Goal: Book appointment/travel/reservation

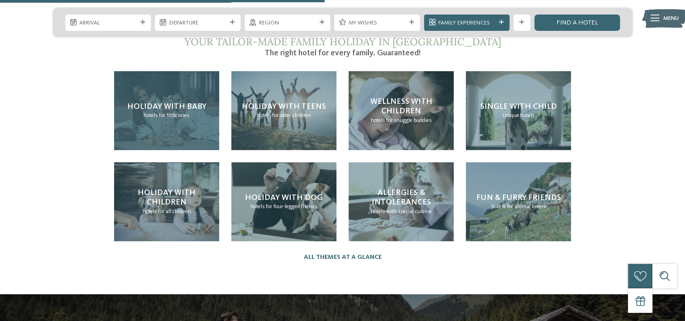
scroll to position [1763, 0]
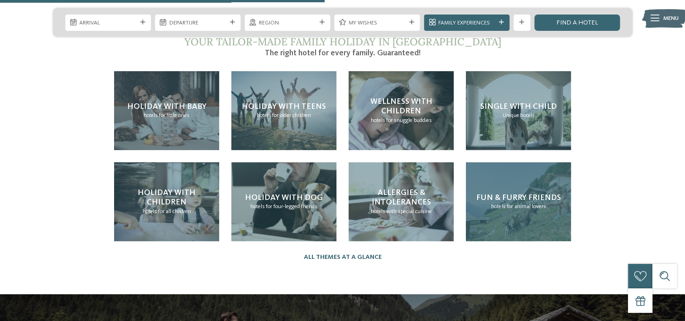
click at [511, 203] on span "for animal lovers" at bounding box center [525, 206] width 39 height 6
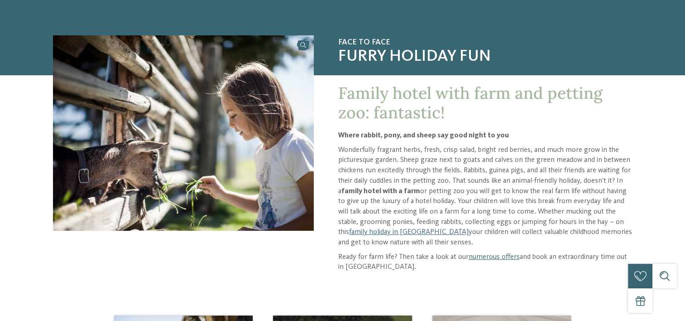
scroll to position [54, 0]
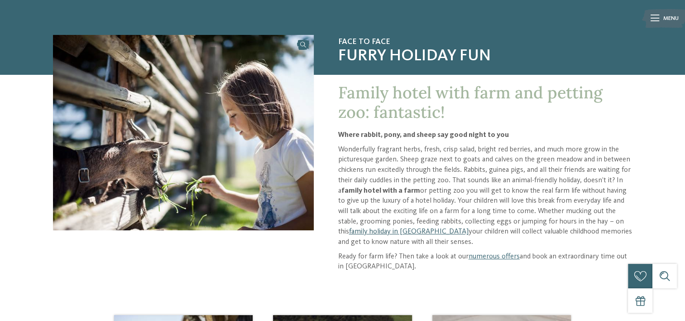
click at [390, 234] on link "family holiday in South Tyrol" at bounding box center [409, 231] width 120 height 7
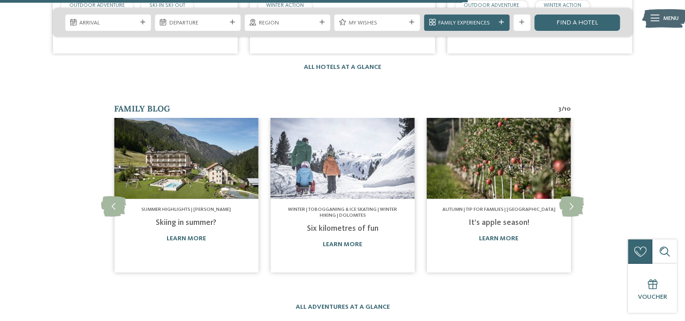
scroll to position [1727, 0]
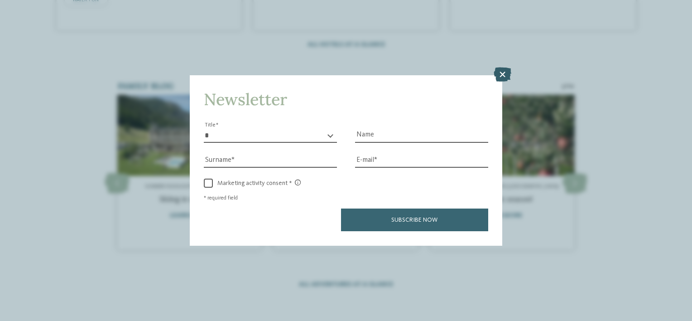
click at [498, 79] on icon at bounding box center [503, 75] width 18 height 14
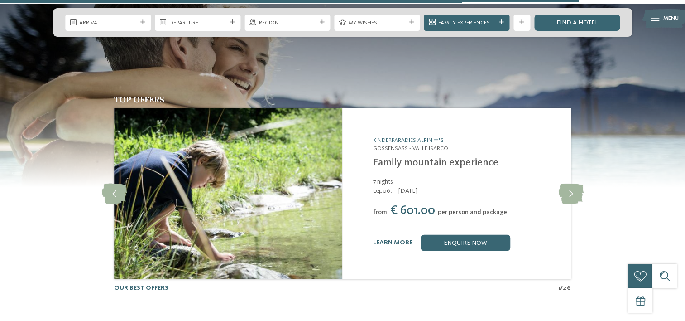
scroll to position [2060, 0]
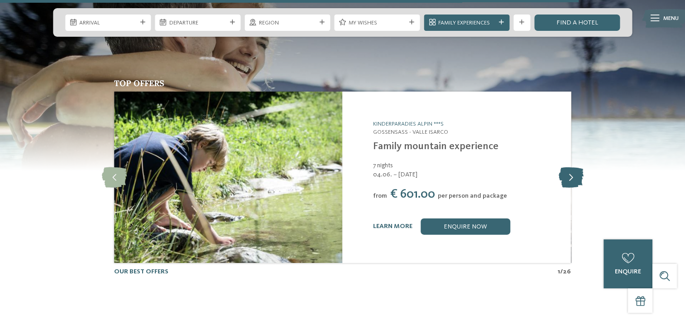
click at [571, 167] on icon at bounding box center [571, 177] width 25 height 20
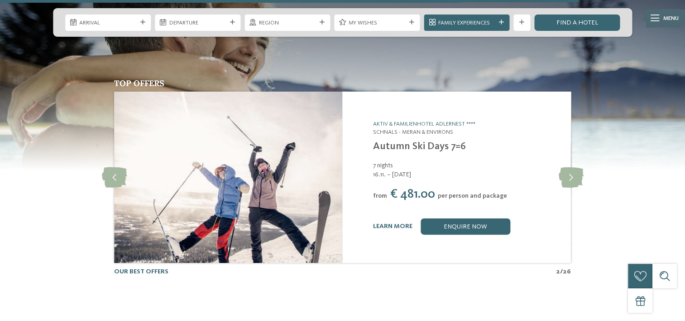
click at [112, 161] on div "Top offers slide 3 of 26 Movi Family Apart-Hotel Corvara – Alta Badia - Dolomit…" at bounding box center [342, 177] width 555 height 197
click at [112, 160] on div "Top offers slide 3 of 26 Movi Family Apart-Hotel Corvara – Alta Badia - Dolomit…" at bounding box center [342, 177] width 555 height 197
click at [119, 167] on icon at bounding box center [114, 177] width 25 height 20
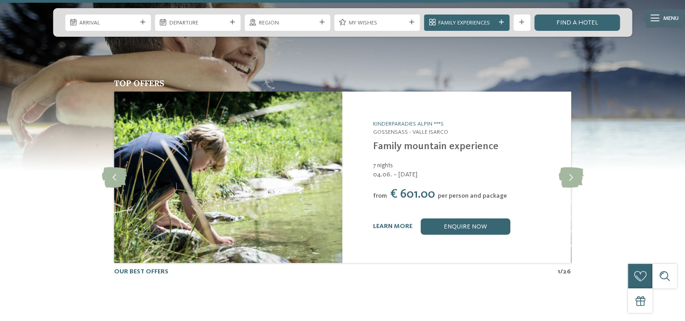
click at [262, 137] on img at bounding box center [228, 177] width 228 height 171
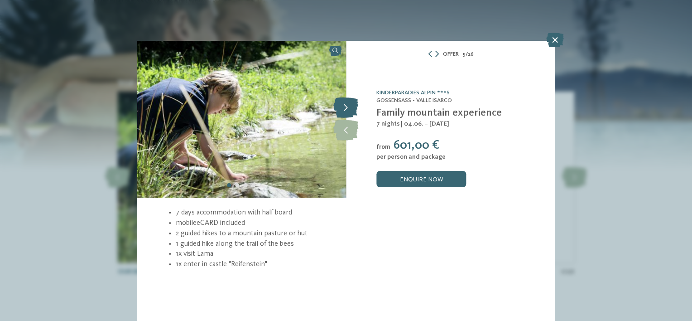
click at [350, 114] on icon at bounding box center [345, 108] width 25 height 20
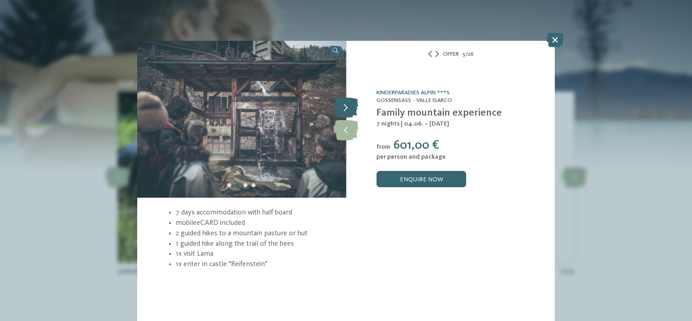
click at [350, 114] on icon at bounding box center [345, 108] width 25 height 20
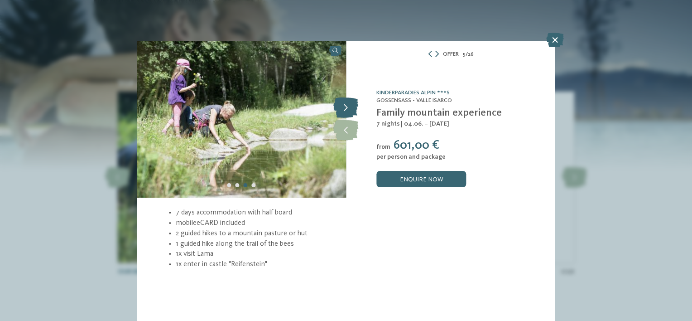
click at [350, 114] on icon at bounding box center [345, 108] width 25 height 20
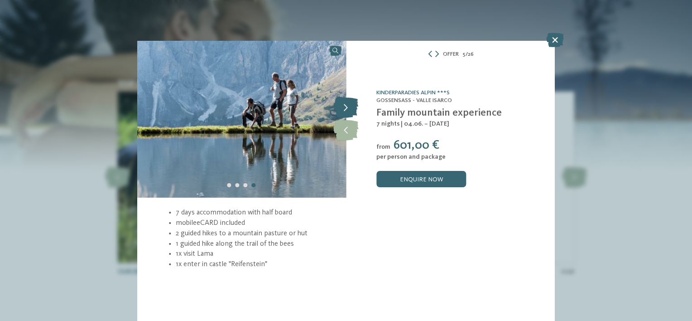
click at [350, 114] on icon at bounding box center [345, 108] width 25 height 20
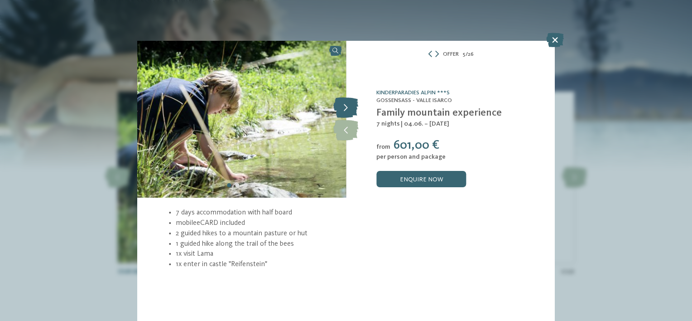
click at [350, 114] on icon at bounding box center [345, 108] width 25 height 20
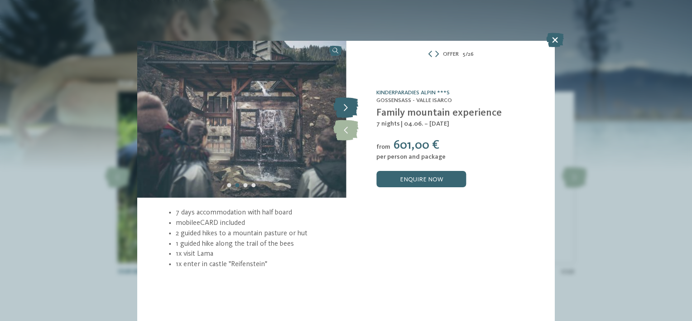
click at [350, 114] on icon at bounding box center [345, 108] width 25 height 20
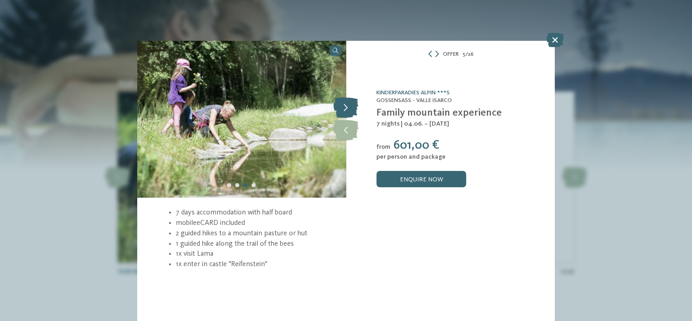
click at [350, 114] on icon at bounding box center [345, 108] width 25 height 20
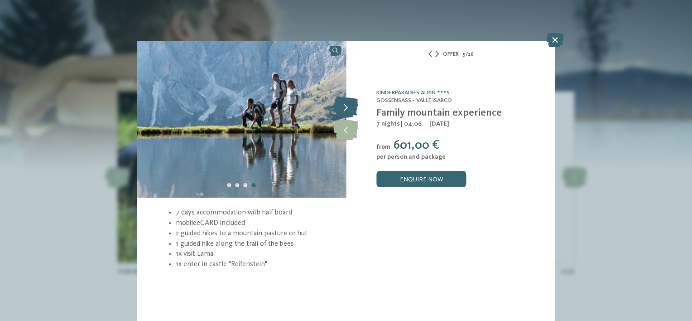
click at [350, 114] on icon at bounding box center [345, 108] width 25 height 20
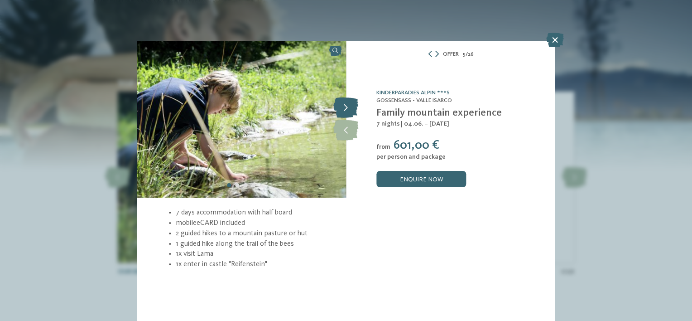
click at [350, 114] on icon at bounding box center [345, 108] width 25 height 20
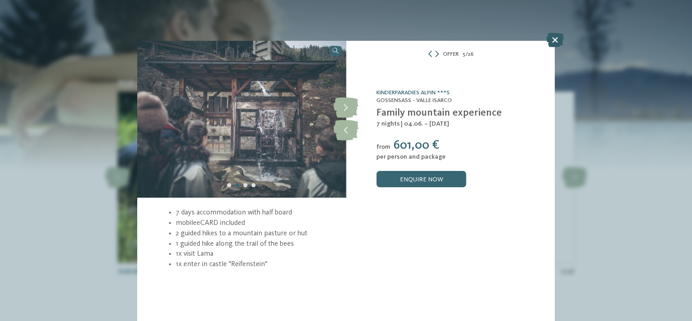
click at [557, 40] on icon at bounding box center [555, 40] width 18 height 14
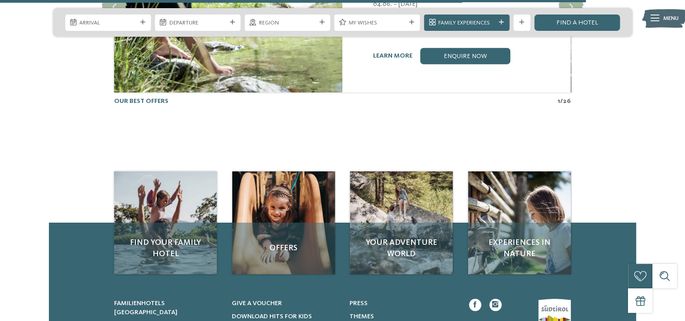
scroll to position [2234, 0]
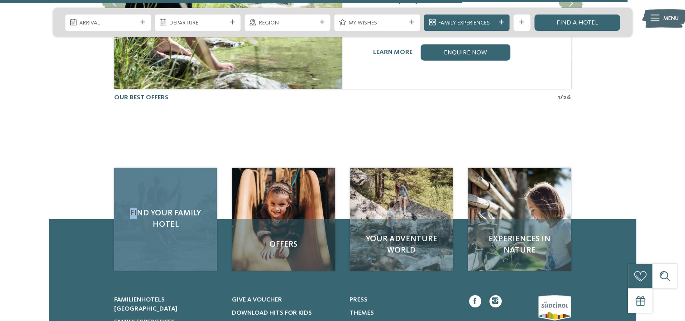
drag, startPoint x: 88, startPoint y: 182, endPoint x: 147, endPoint y: 198, distance: 60.9
click at [147, 198] on div "Find your family hotel Offers Your adventure world" at bounding box center [342, 219] width 555 height 103
click at [147, 207] on span "Find your family hotel" at bounding box center [165, 218] width 87 height 23
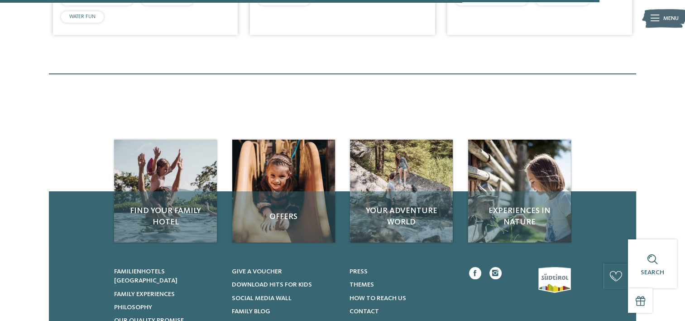
scroll to position [2599, 0]
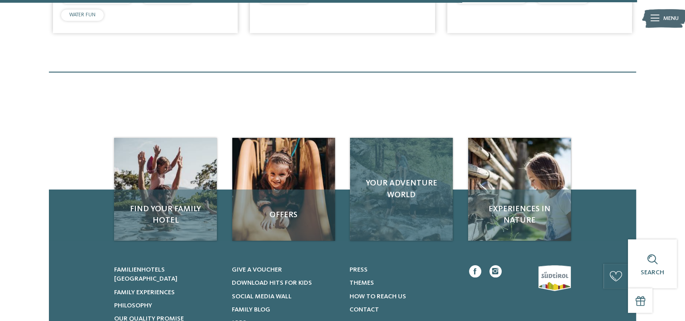
click at [406, 181] on span "Your adventure world" at bounding box center [401, 189] width 87 height 23
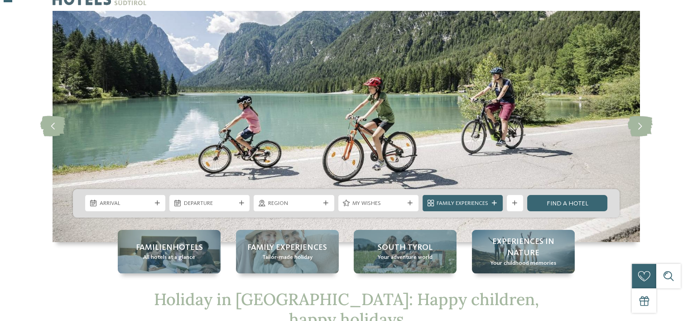
scroll to position [25, 0]
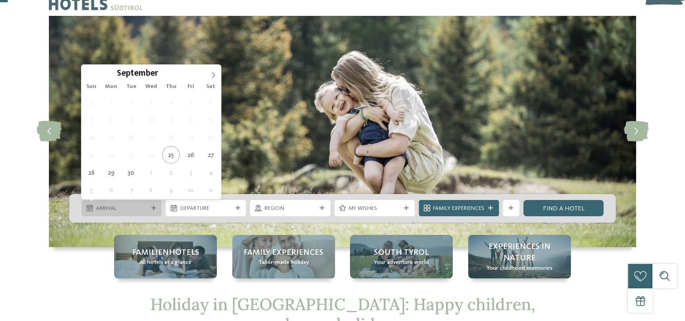
click at [135, 216] on div "Arrival" at bounding box center [122, 208] width 80 height 16
click at [217, 78] on span at bounding box center [213, 72] width 15 height 15
type input "****"
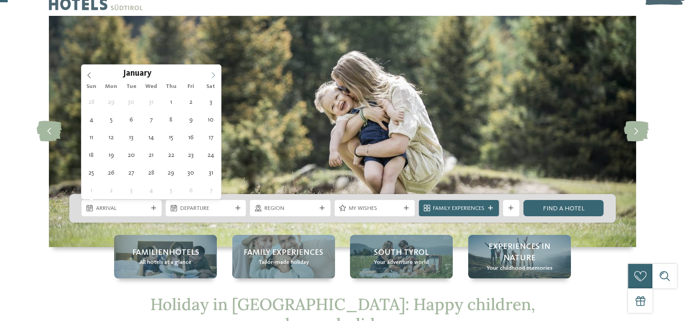
click at [217, 78] on span at bounding box center [213, 72] width 15 height 15
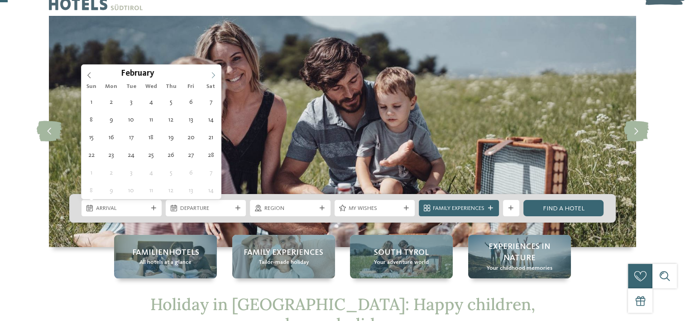
click at [216, 76] on icon at bounding box center [213, 75] width 6 height 6
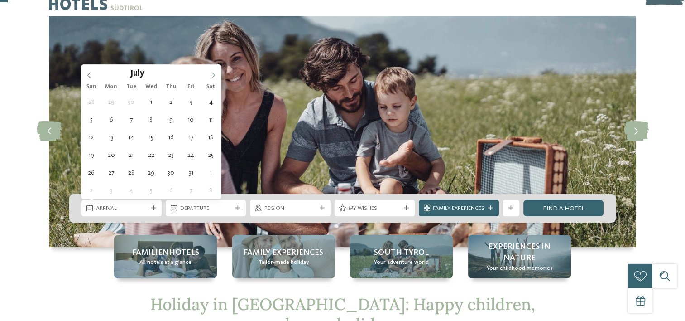
click at [216, 76] on icon at bounding box center [213, 75] width 6 height 6
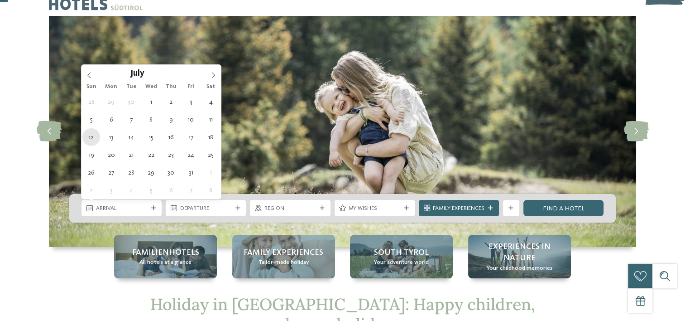
type div "12.07.2026"
type input "****"
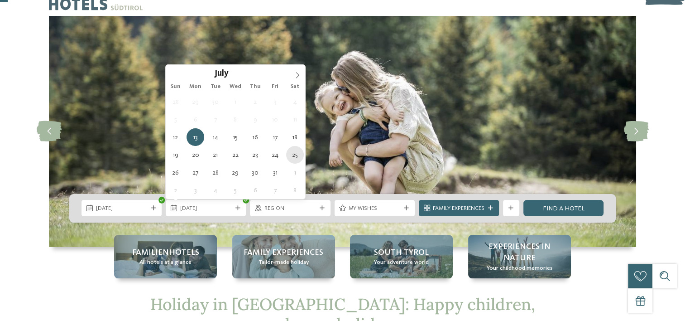
type div "25.07.2026"
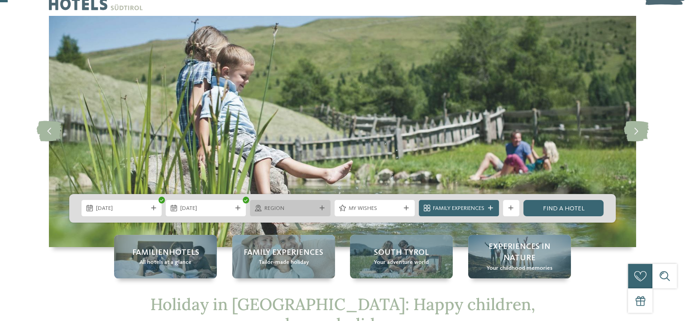
click at [308, 205] on span "Region" at bounding box center [291, 208] width 52 height 8
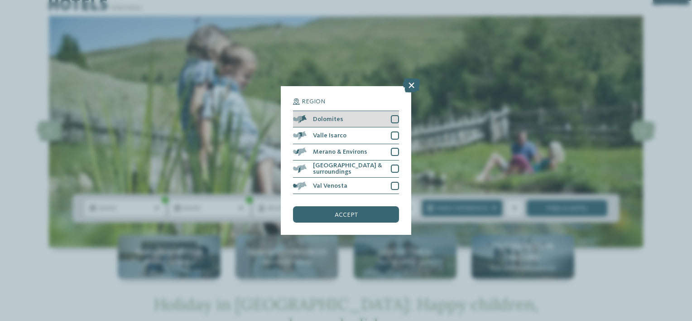
click at [370, 124] on div "Dolomites" at bounding box center [346, 119] width 106 height 16
click at [352, 213] on span "accept" at bounding box center [346, 215] width 23 height 6
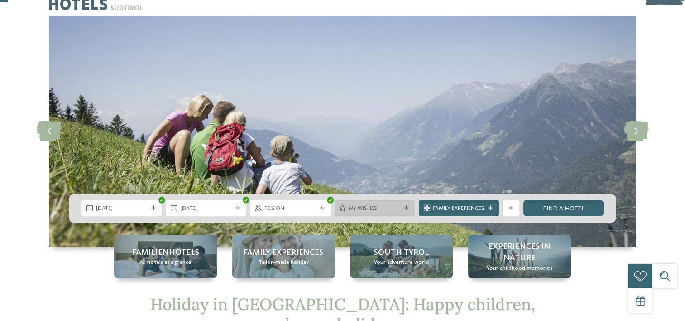
click at [370, 208] on span "My wishes" at bounding box center [375, 208] width 52 height 8
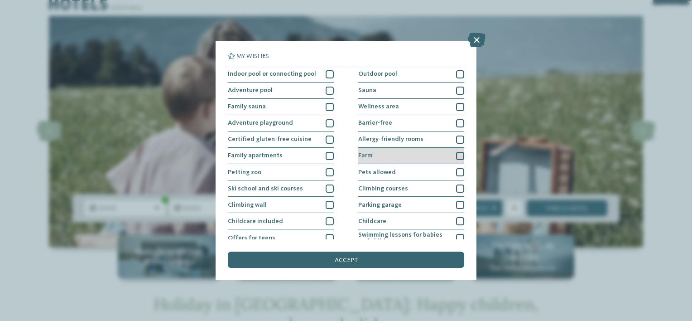
click at [373, 152] on div "Farm" at bounding box center [411, 156] width 106 height 16
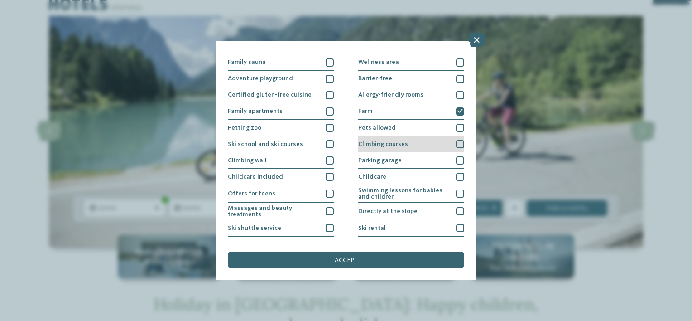
scroll to position [45, 0]
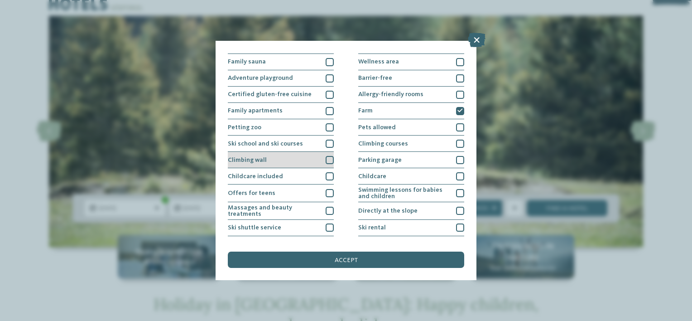
click at [284, 161] on div "Climbing wall" at bounding box center [281, 160] width 106 height 16
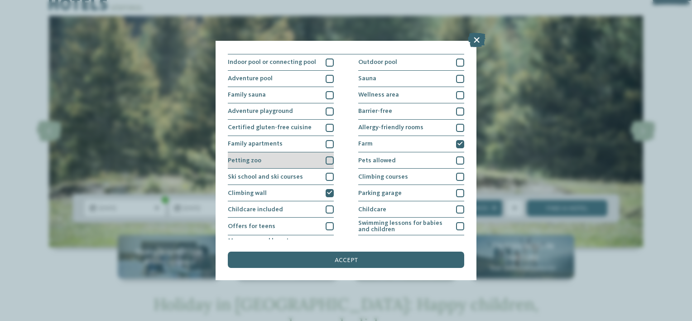
scroll to position [11, 0]
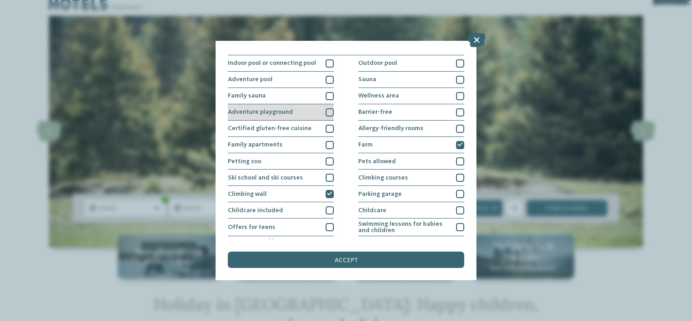
click at [286, 113] on span "Adventure playground" at bounding box center [260, 112] width 65 height 6
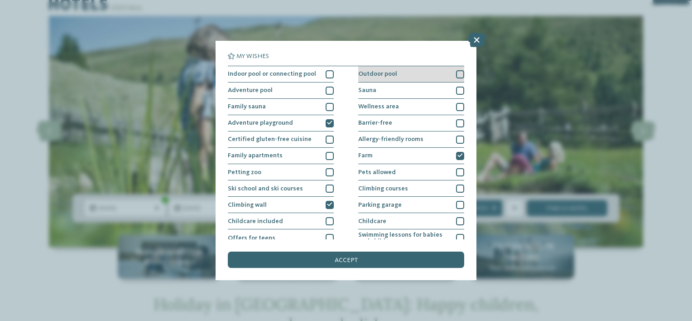
click at [387, 80] on div "Outdoor pool" at bounding box center [411, 74] width 106 height 16
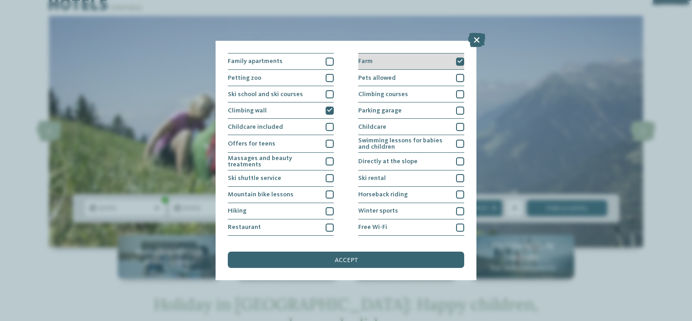
scroll to position [106, 0]
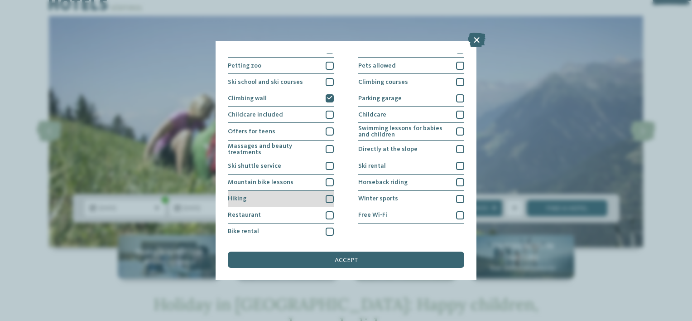
click at [304, 194] on div "Hiking" at bounding box center [281, 199] width 106 height 16
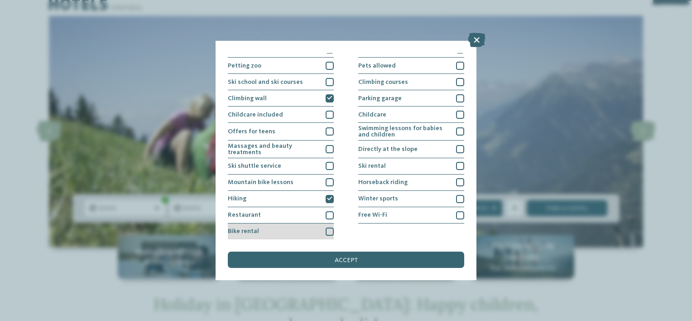
click at [319, 229] on div "Bike rental" at bounding box center [281, 231] width 106 height 16
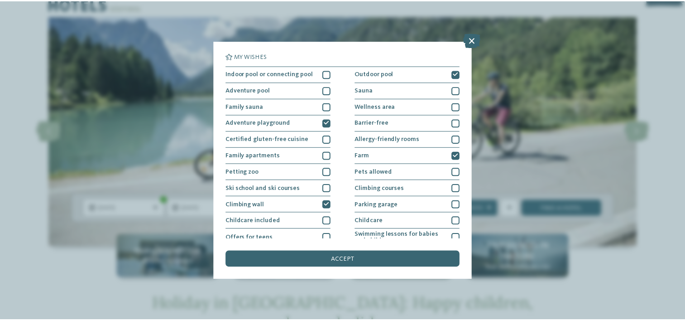
scroll to position [0, 0]
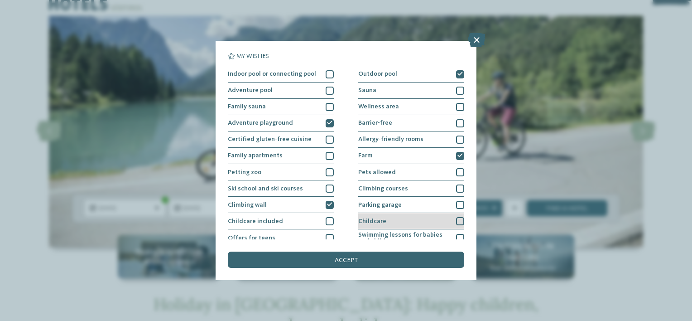
click at [377, 223] on span "Childcare" at bounding box center [372, 221] width 28 height 6
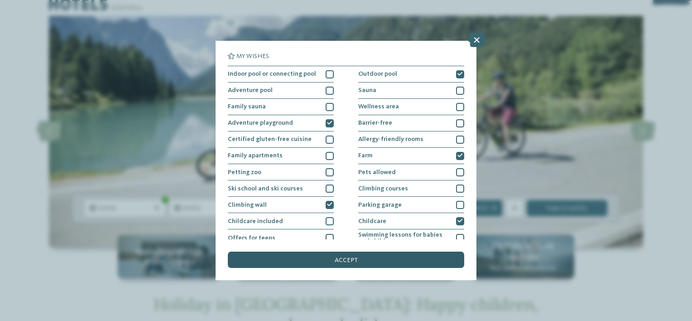
click at [374, 254] on div "accept" at bounding box center [346, 259] width 236 height 16
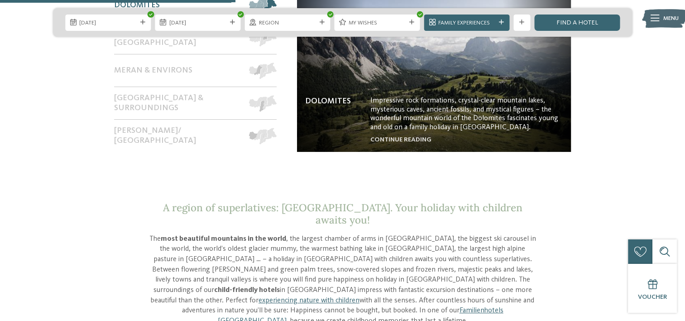
scroll to position [746, 0]
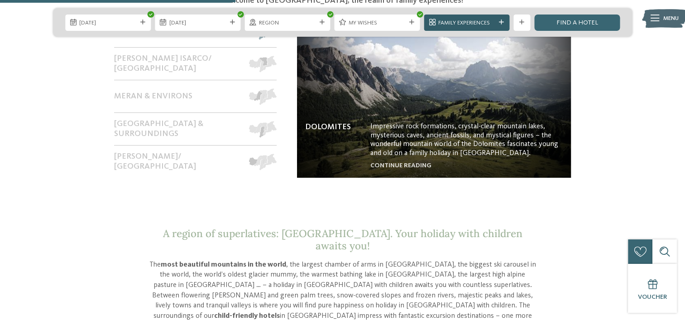
click at [498, 22] on div at bounding box center [502, 22] width 8 height 5
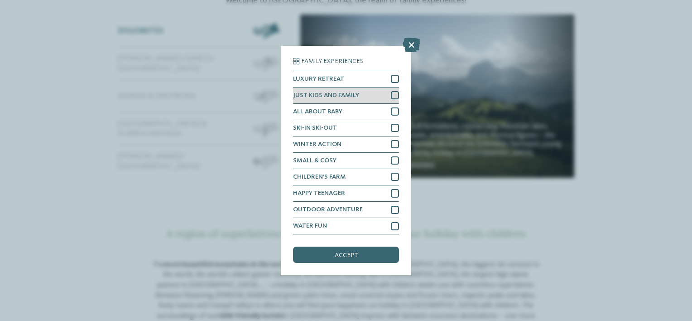
click at [349, 92] on span "JUST KIDS AND FAMILY" at bounding box center [326, 95] width 66 height 6
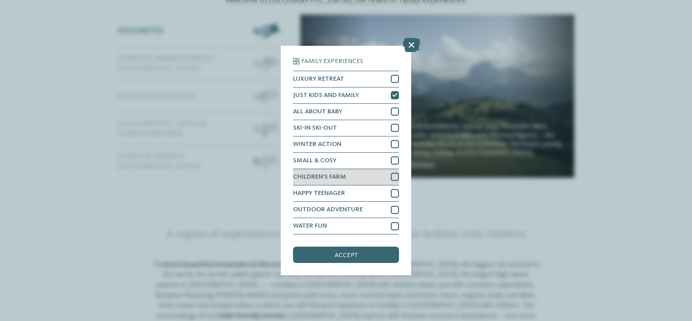
click at [339, 172] on div "CHILDREN’S FARM" at bounding box center [346, 177] width 106 height 16
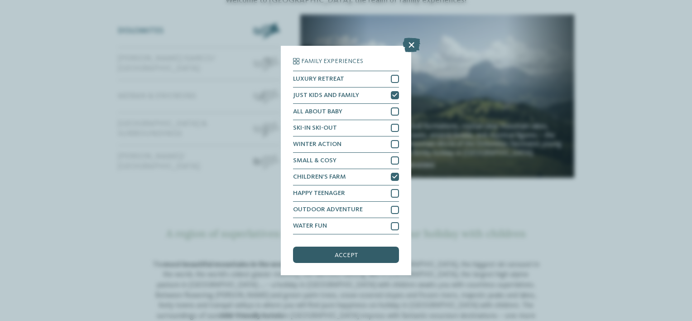
click at [338, 256] on span "accept" at bounding box center [346, 255] width 23 height 6
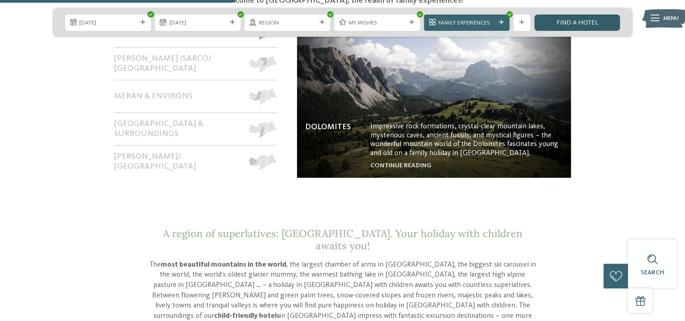
click at [574, 19] on link "Find a hotel" at bounding box center [578, 22] width 86 height 16
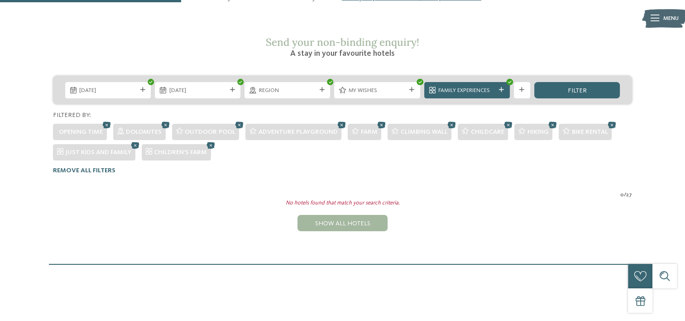
scroll to position [133, 0]
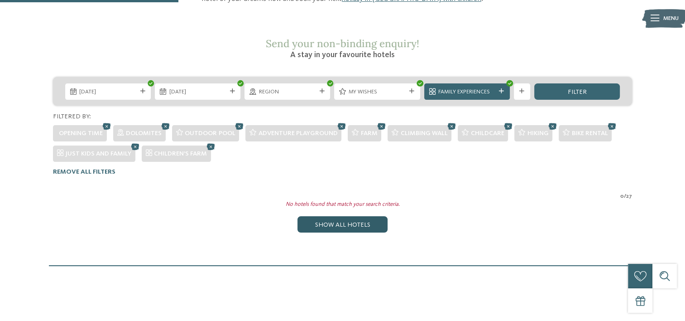
click at [340, 216] on div "Show all hotels" at bounding box center [343, 224] width 90 height 16
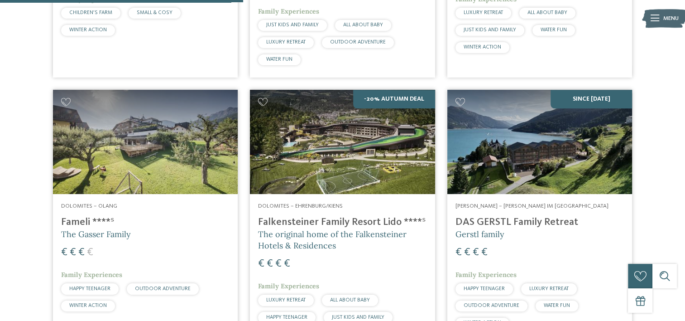
scroll to position [989, 0]
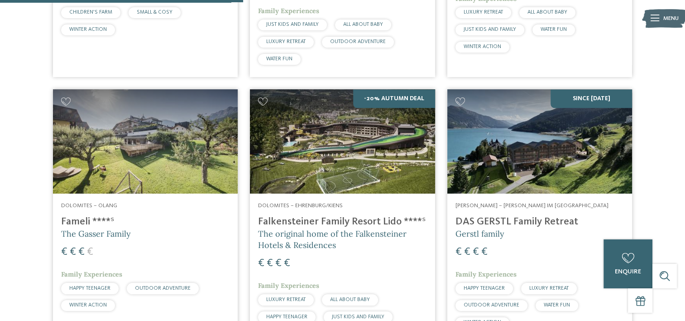
click at [536, 157] on img at bounding box center [540, 141] width 185 height 104
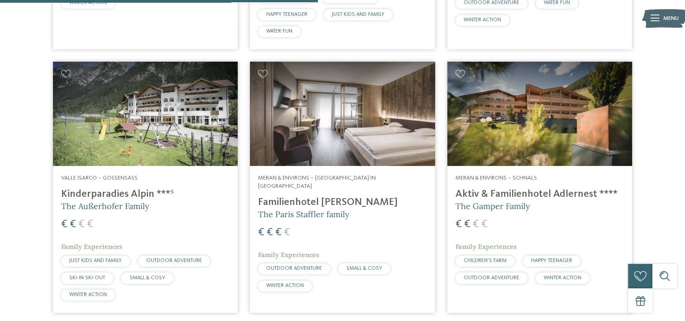
scroll to position [1292, 0]
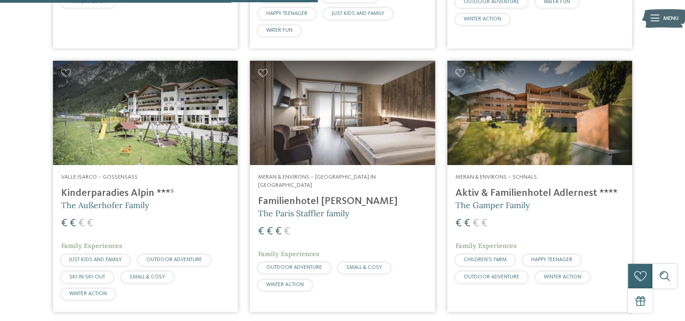
click at [175, 121] on img at bounding box center [145, 113] width 185 height 104
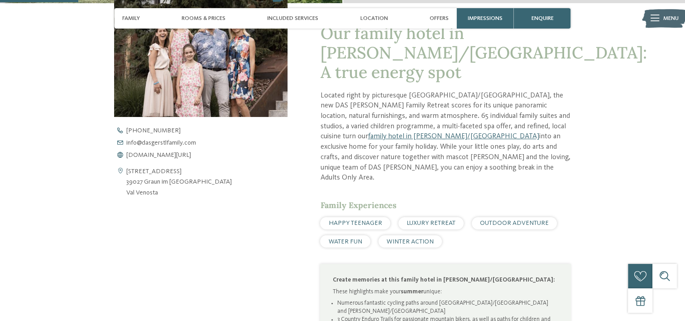
scroll to position [324, 0]
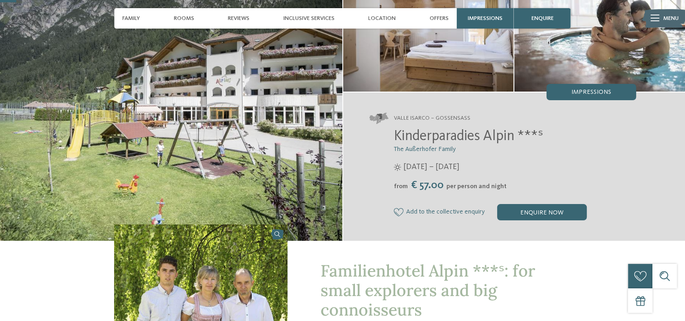
scroll to position [34, 0]
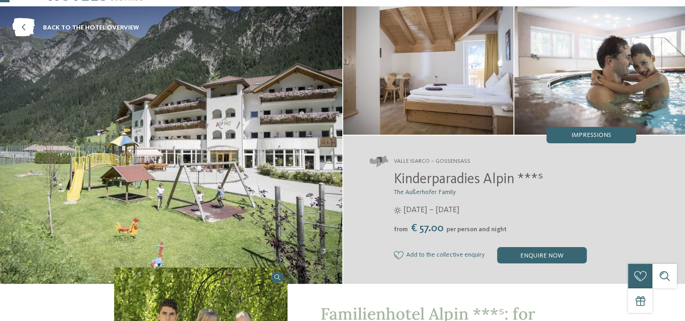
click at [313, 96] on img at bounding box center [171, 144] width 342 height 277
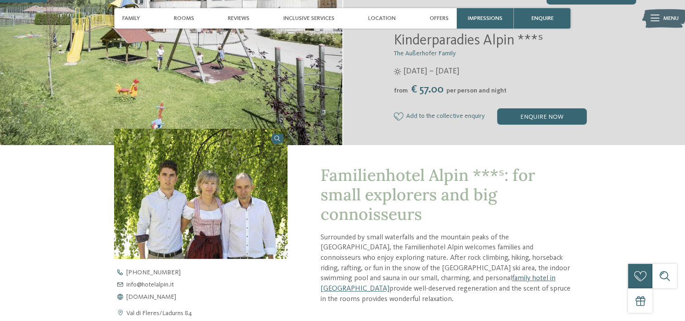
scroll to position [174, 0]
click at [298, 128] on img at bounding box center [171, 5] width 342 height 277
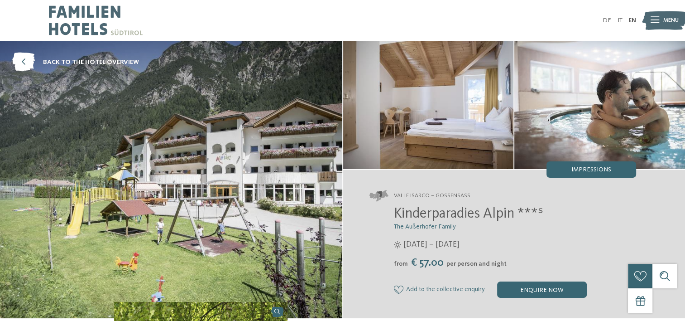
click at [410, 111] on img at bounding box center [428, 105] width 171 height 128
click at [444, 119] on img at bounding box center [428, 105] width 171 height 128
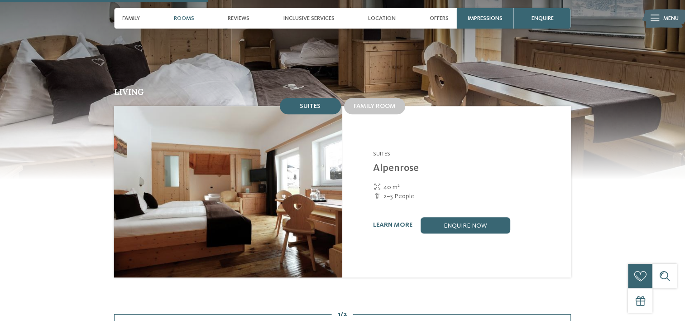
scroll to position [768, 0]
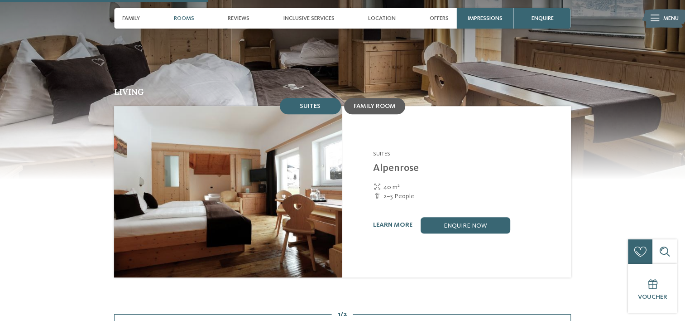
click at [370, 103] on span "Family room" at bounding box center [375, 106] width 42 height 6
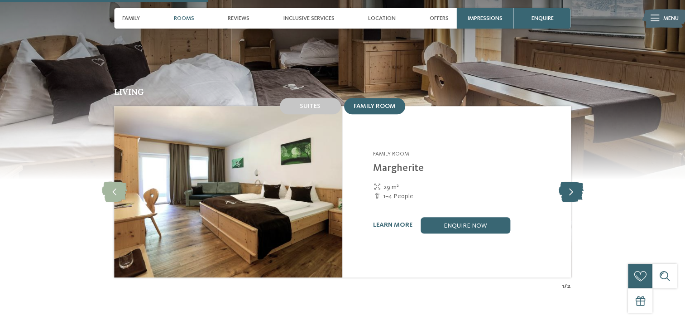
click at [577, 181] on icon at bounding box center [571, 191] width 25 height 20
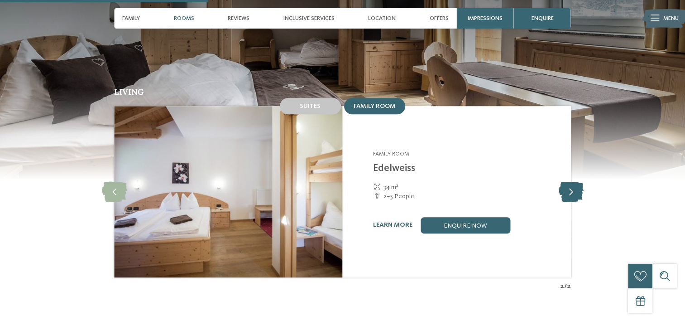
click at [577, 181] on icon at bounding box center [571, 191] width 25 height 20
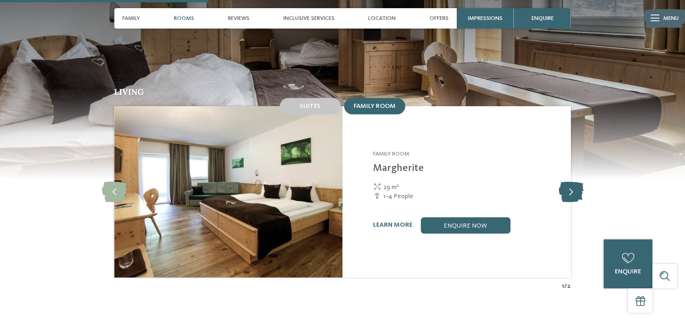
click at [577, 181] on icon at bounding box center [571, 191] width 25 height 20
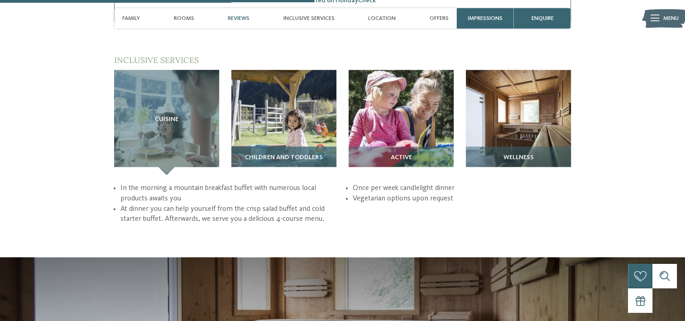
scroll to position [1161, 0]
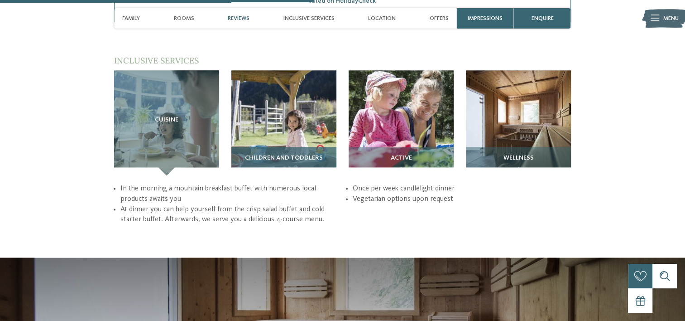
click at [303, 107] on img at bounding box center [283, 122] width 105 height 105
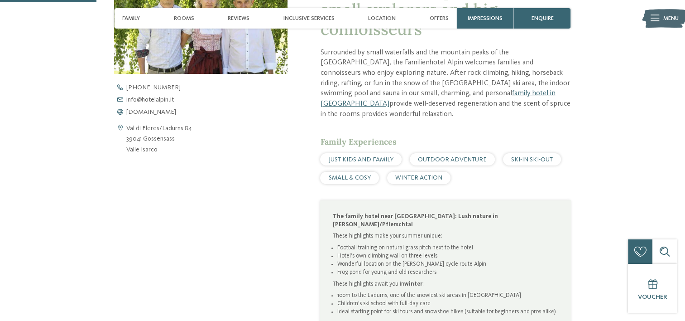
scroll to position [358, 0]
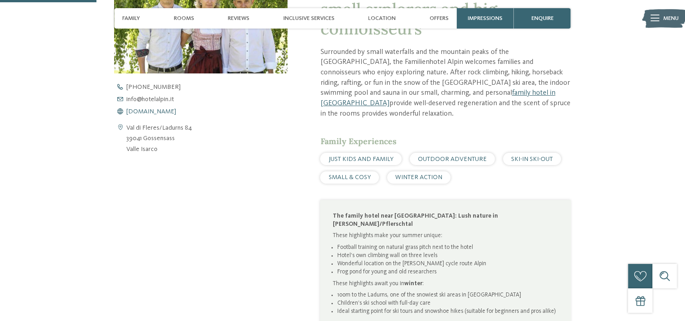
click at [164, 111] on span "[DOMAIN_NAME]" at bounding box center [151, 111] width 50 height 6
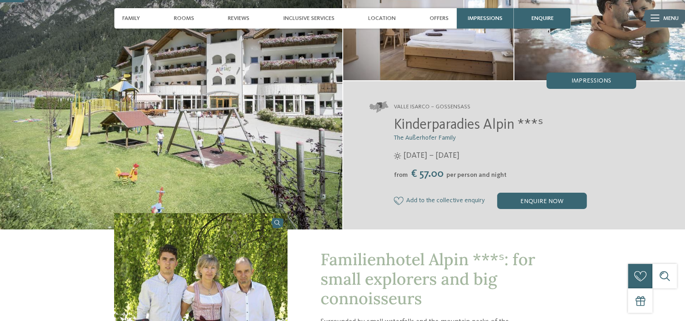
scroll to position [88, 0]
